Goal: Task Accomplishment & Management: Manage account settings

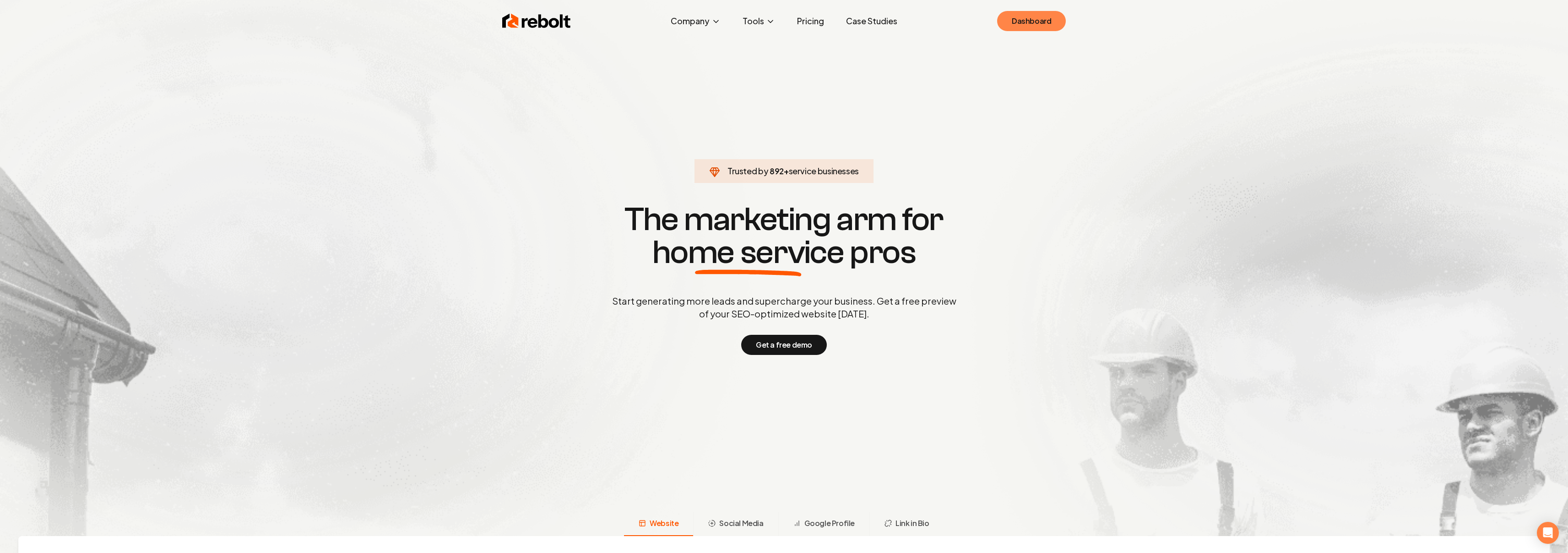
click at [1016, 16] on link "Dashboard" at bounding box center [1031, 21] width 68 height 20
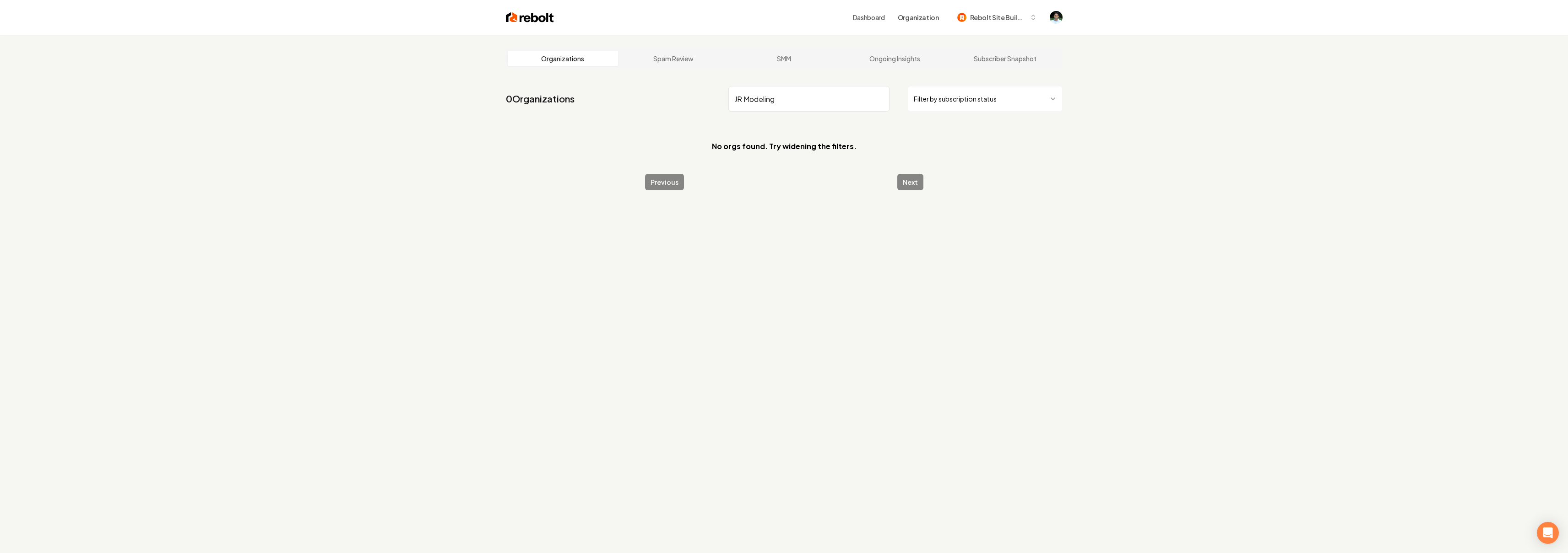
click at [751, 106] on input "JR Modeling" at bounding box center [809, 99] width 161 height 26
type input "JR Remodeling"
click at [1051, 148] on html "Dashboard Organization Rebolt Site Builder Organizations Spam Review SMM Ongoin…" at bounding box center [784, 276] width 1568 height 553
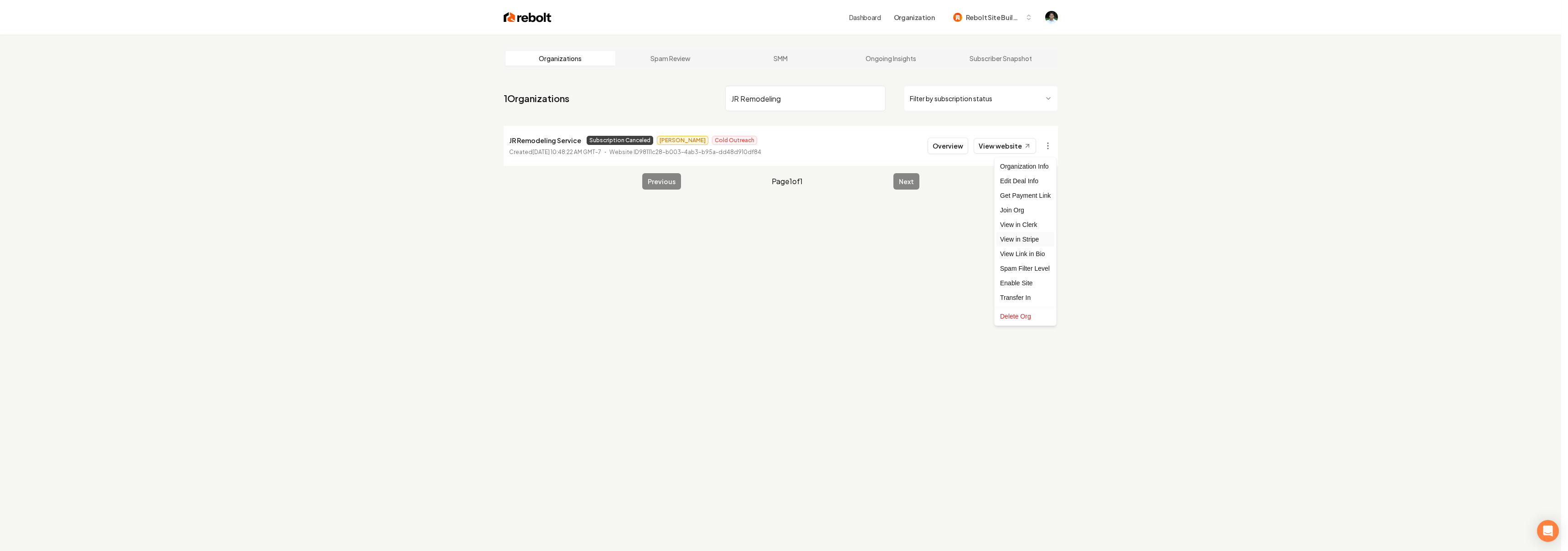
click at [1034, 238] on link "View in Stripe" at bounding box center [1025, 239] width 58 height 15
click at [1048, 144] on html "Dashboard Organization Rebolt Site Builder Organizations Spam Review SMM Ongoin…" at bounding box center [780, 275] width 1561 height 551
click at [1037, 193] on div "Get Payment Link" at bounding box center [1025, 195] width 58 height 15
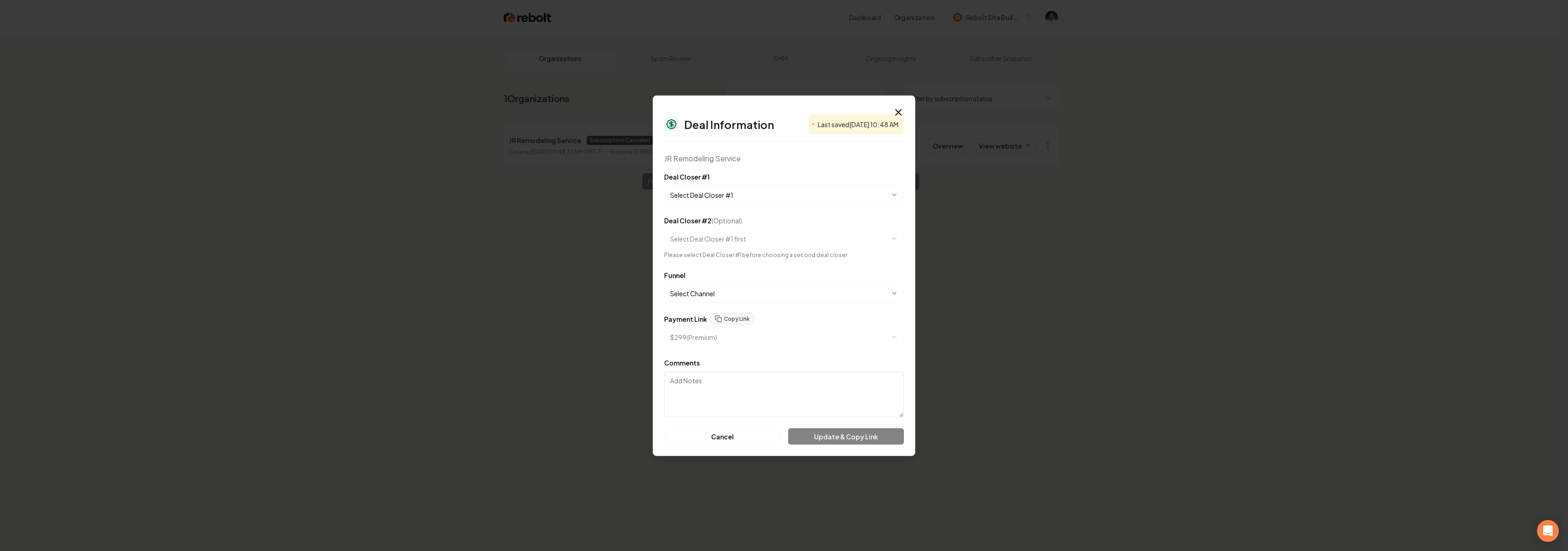
select select "**********"
click at [738, 312] on button "Copy Link" at bounding box center [732, 307] width 43 height 11
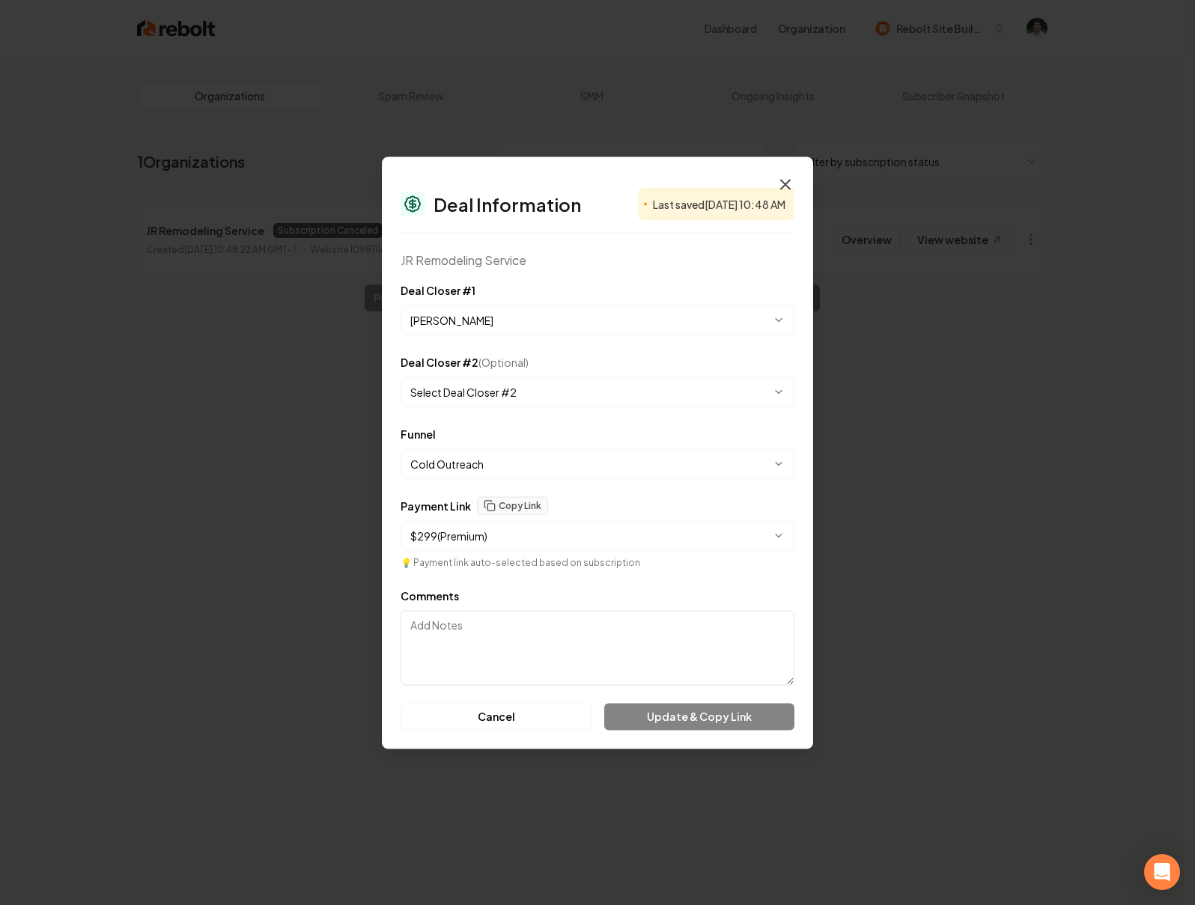
click at [787, 186] on icon "button" at bounding box center [786, 184] width 18 height 18
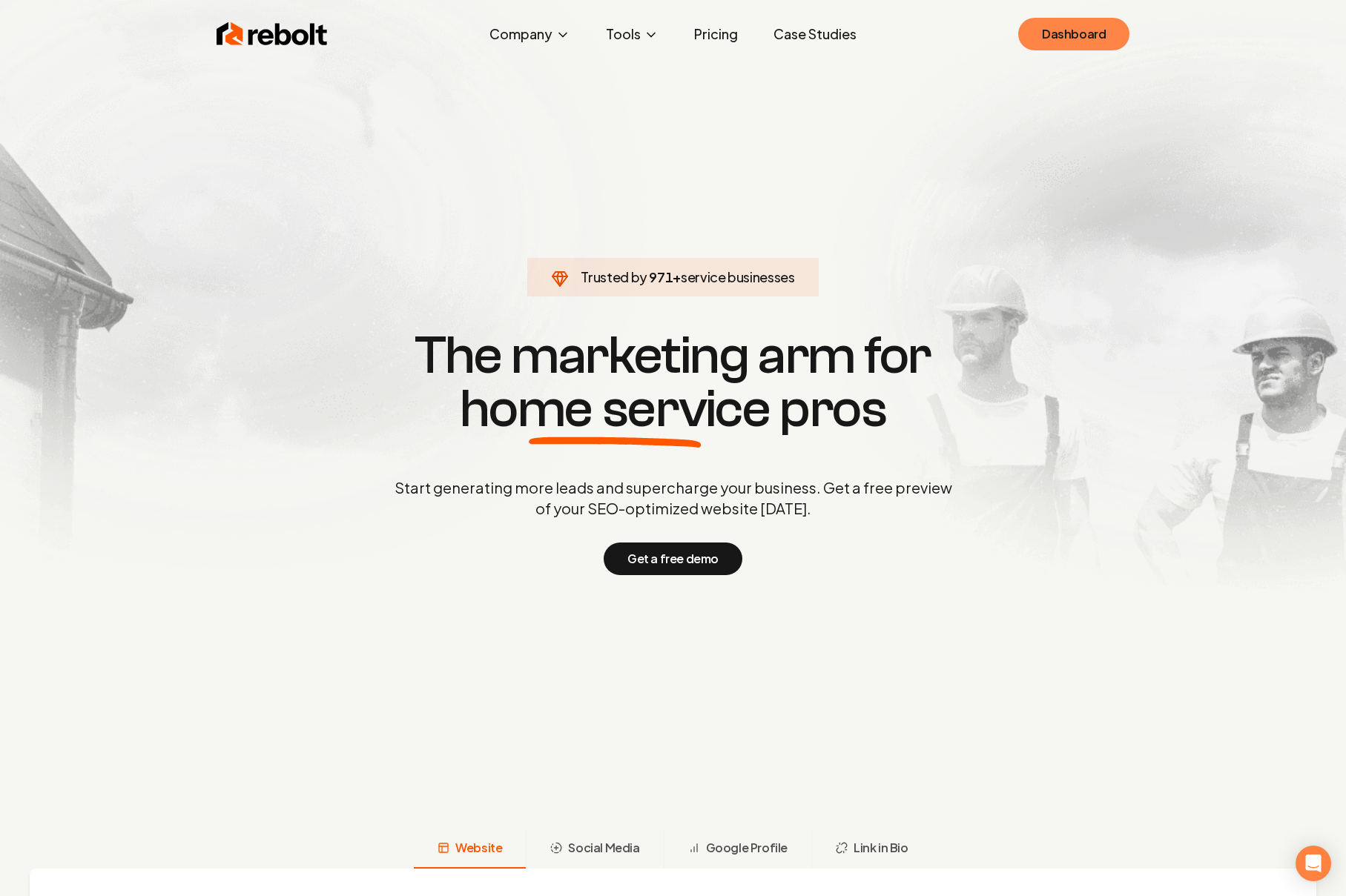
click at [1080, 34] on link "Dashboard" at bounding box center [1074, 34] width 111 height 33
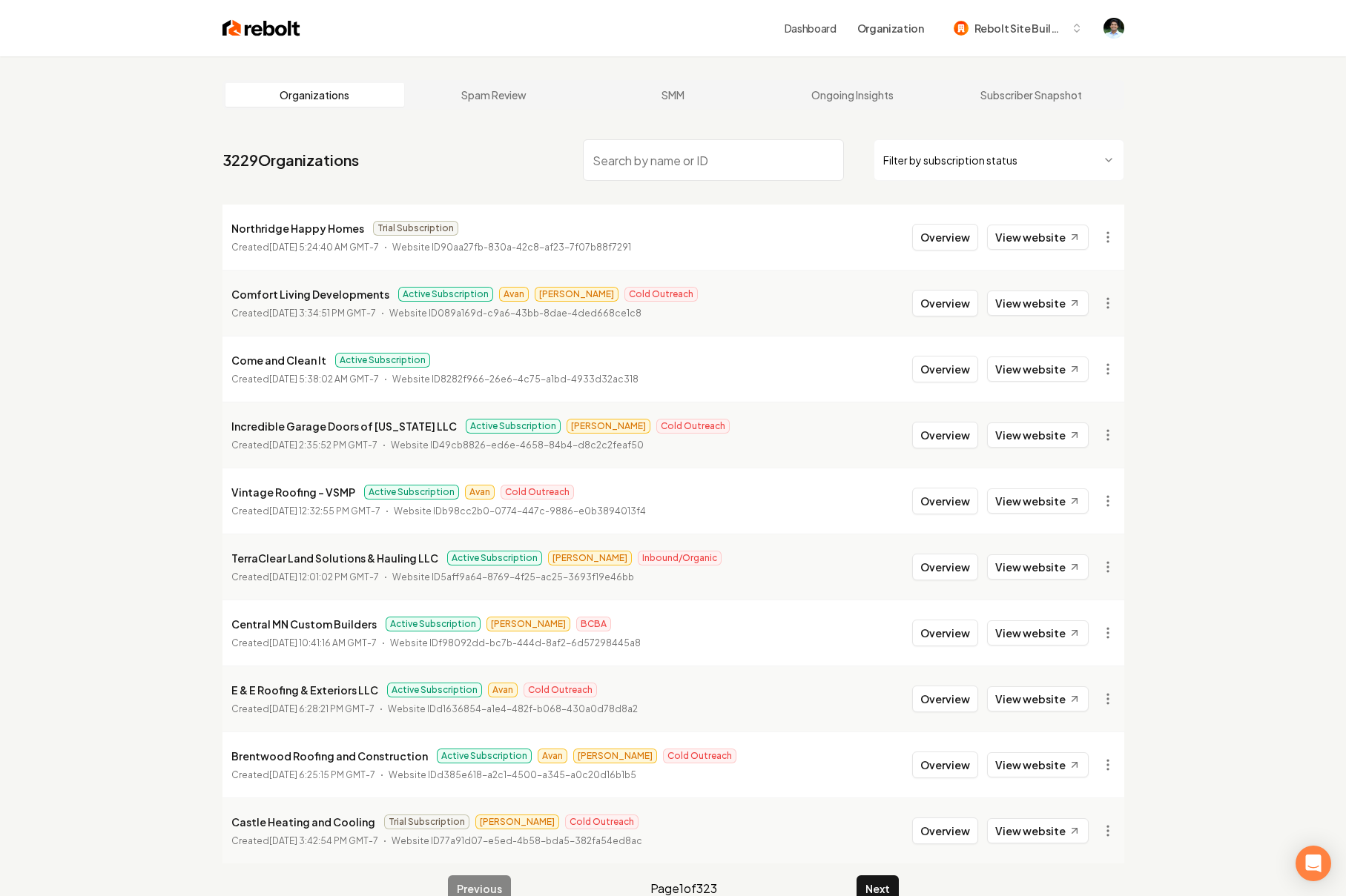
click at [695, 162] on input "search" at bounding box center [714, 160] width 261 height 42
click at [685, 166] on input "search" at bounding box center [714, 160] width 261 height 42
click at [1073, 237] on icon at bounding box center [1074, 238] width 13 height 13
click at [956, 236] on button "Overview" at bounding box center [945, 237] width 66 height 27
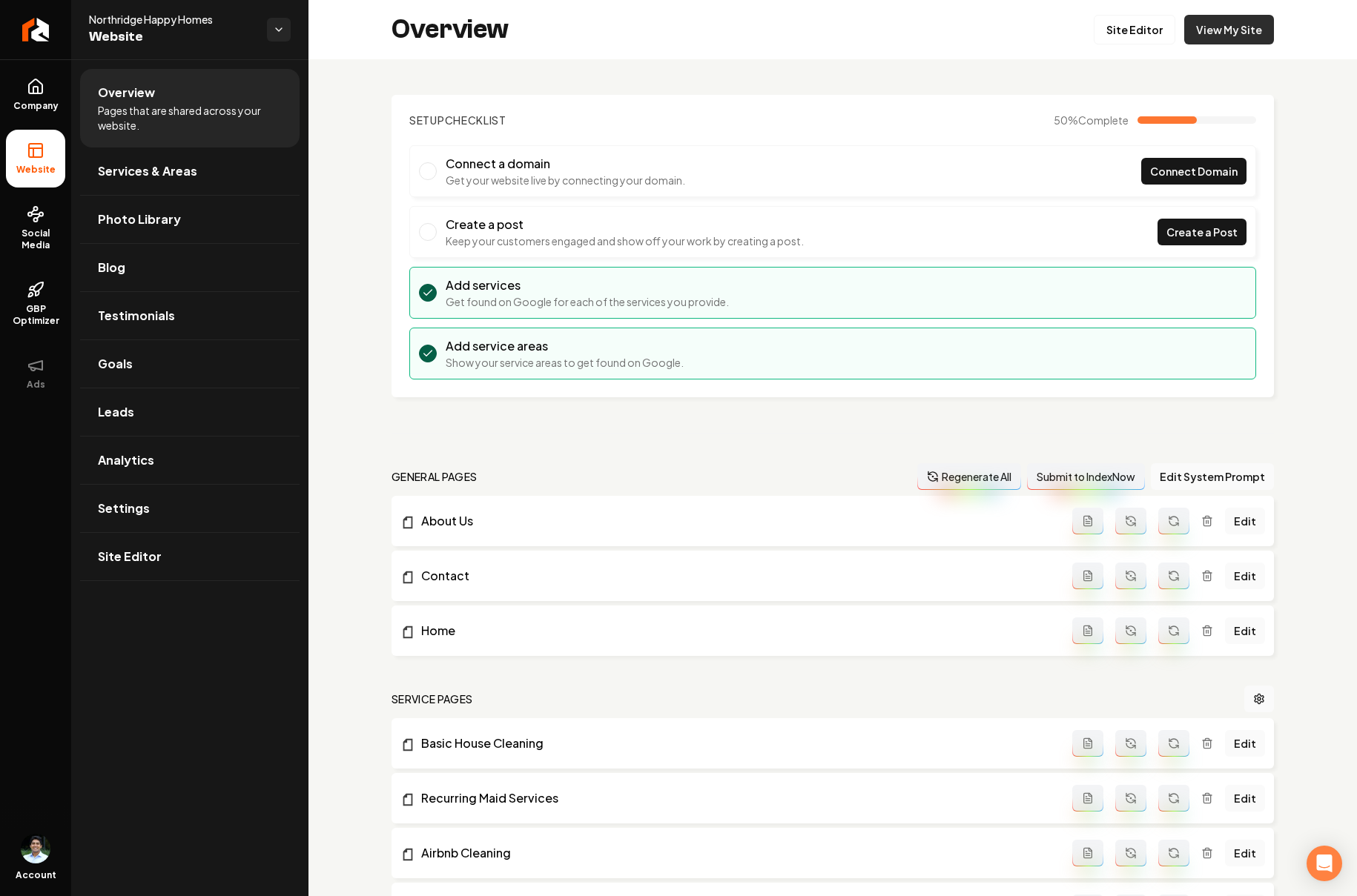
click at [1230, 21] on link "View My Site" at bounding box center [1229, 30] width 90 height 30
